Goal: Information Seeking & Learning: Learn about a topic

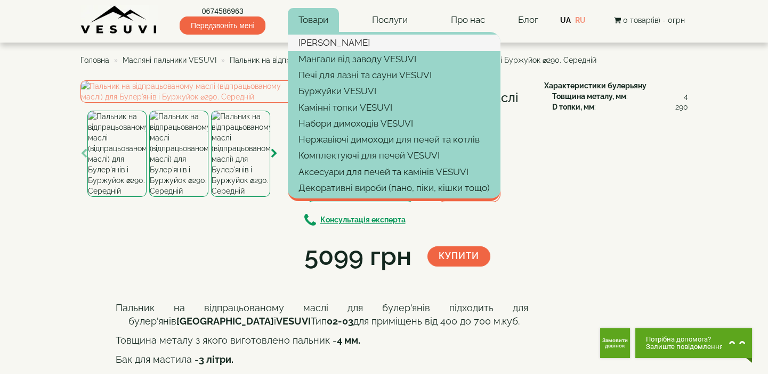
click at [321, 38] on link "Булер'яни VESUVI" at bounding box center [394, 43] width 213 height 16
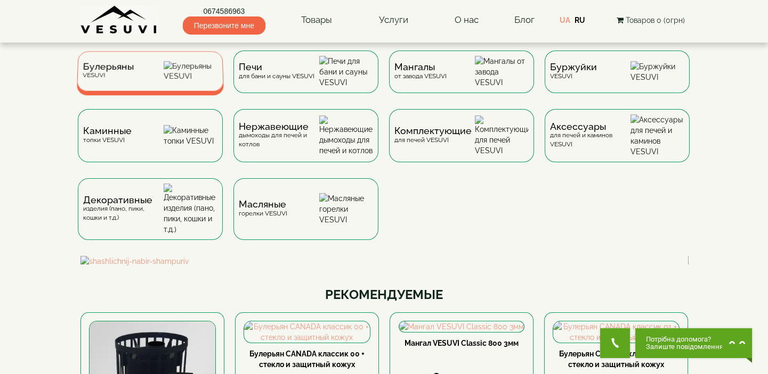
click at [163, 69] on div "Булерьяны VESUVI" at bounding box center [150, 71] width 147 height 40
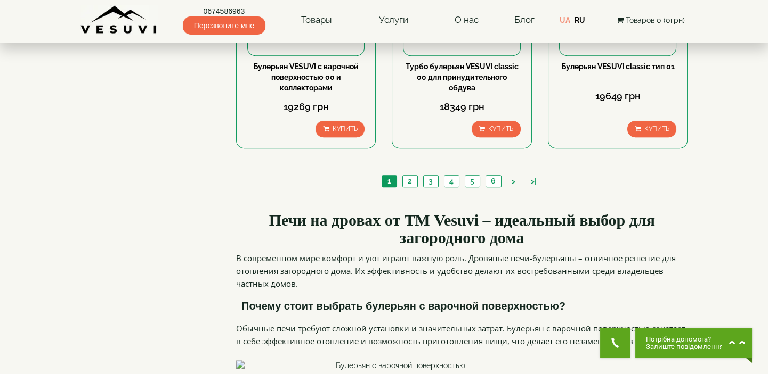
scroll to position [1210, 0]
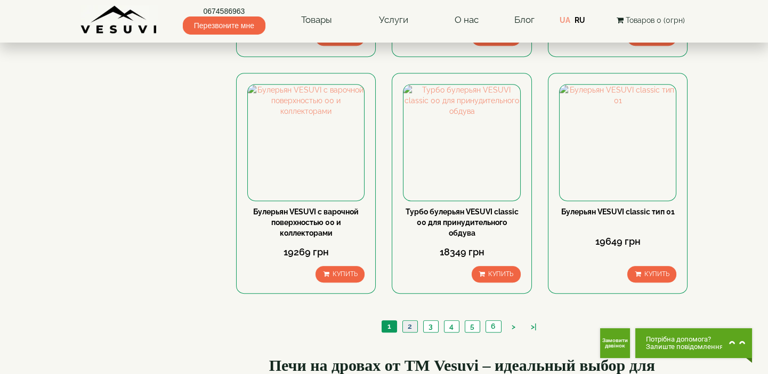
click at [409, 321] on link "2" at bounding box center [409, 326] width 15 height 11
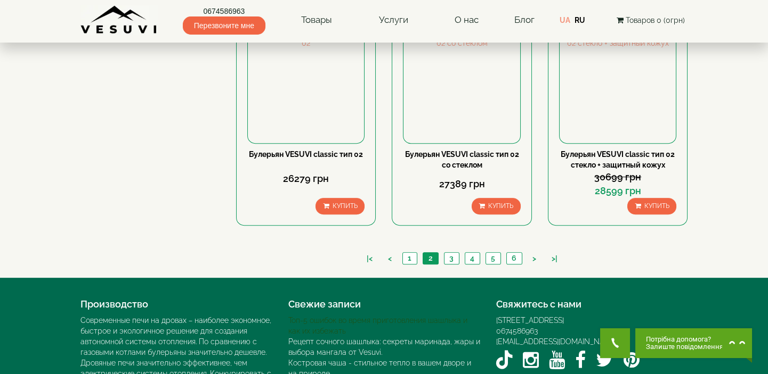
scroll to position [1261, 0]
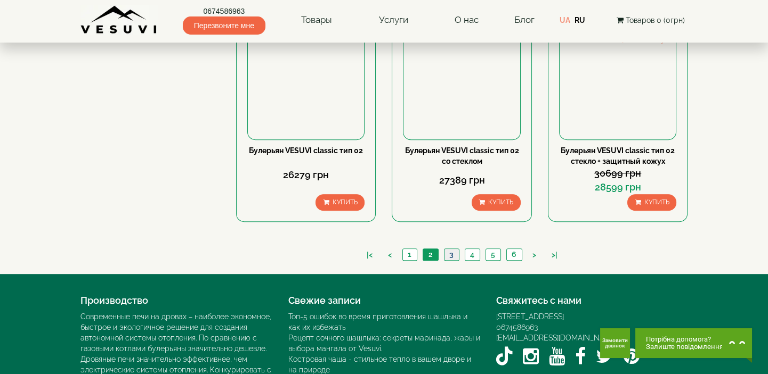
click at [448, 249] on link "3" at bounding box center [451, 254] width 15 height 11
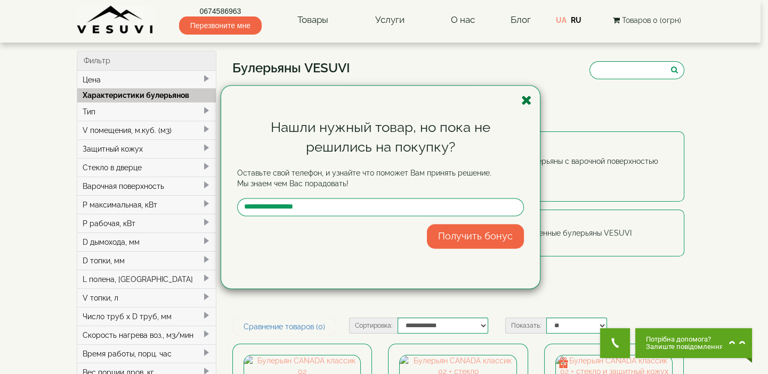
click at [523, 99] on icon "button" at bounding box center [526, 100] width 11 height 13
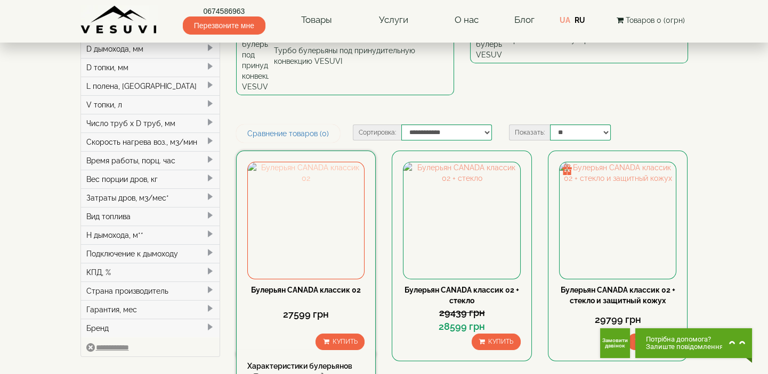
scroll to position [48, 0]
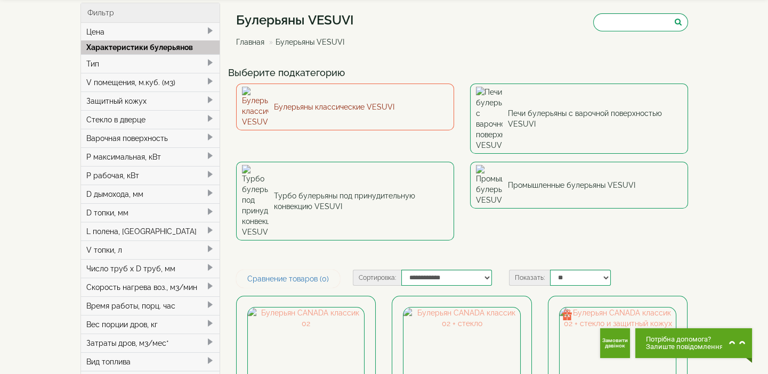
click at [337, 95] on link "Булерьяны классические VESUVI" at bounding box center [345, 107] width 218 height 47
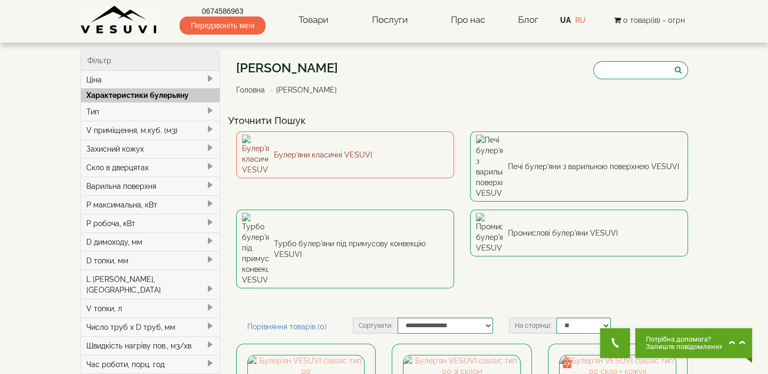
click at [365, 151] on link "Булер'яни класичні VESUVI" at bounding box center [345, 155] width 218 height 47
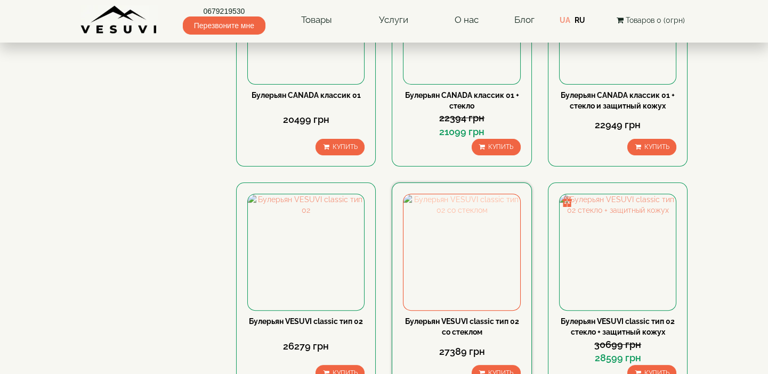
scroll to position [1113, 0]
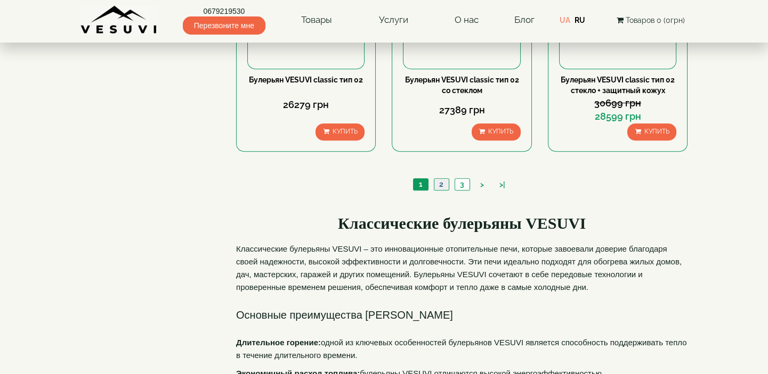
click at [446, 181] on link "2" at bounding box center [441, 184] width 15 height 11
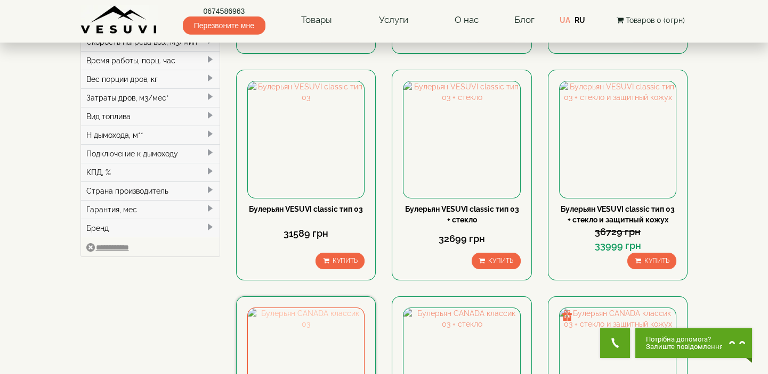
scroll to position [290, 0]
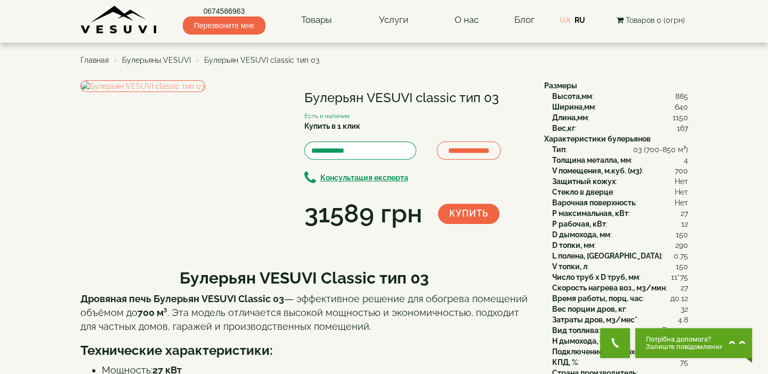
click at [565, 16] on link "UA" at bounding box center [564, 20] width 11 height 9
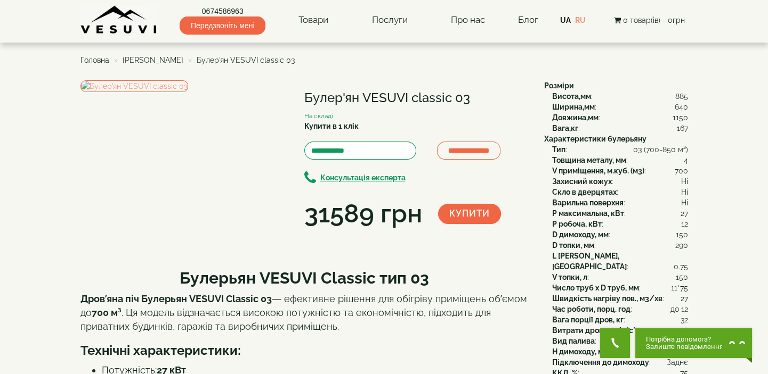
drag, startPoint x: 306, startPoint y: 96, endPoint x: 471, endPoint y: 102, distance: 165.2
click at [471, 102] on h1 "Булер'ян VESUVI classic 03" at bounding box center [416, 98] width 224 height 14
copy h1 "Булер'ян VESUVI classic 03"
